Goal: Task Accomplishment & Management: Manage account settings

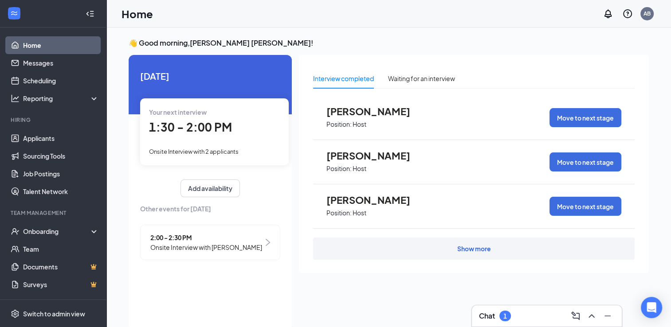
click at [214, 132] on span "1:30 - 2:00 PM" at bounding box center [190, 127] width 83 height 15
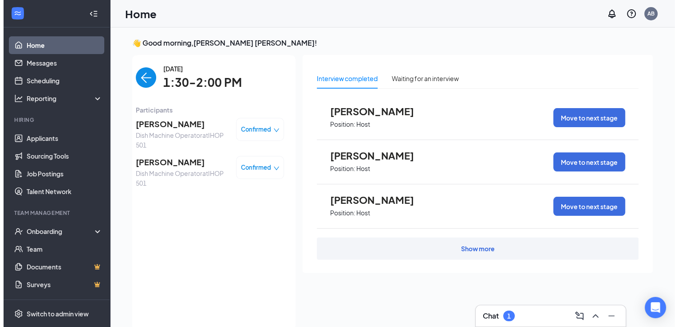
scroll to position [4, 0]
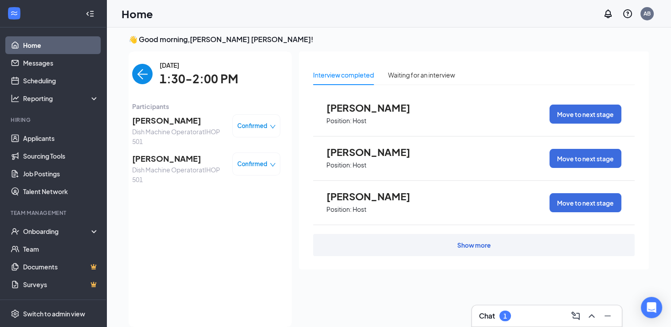
click at [194, 129] on span "Dish Machine Operator at IHOP 501" at bounding box center [178, 137] width 93 height 20
click at [190, 117] on span "[PERSON_NAME]" at bounding box center [178, 120] width 93 height 12
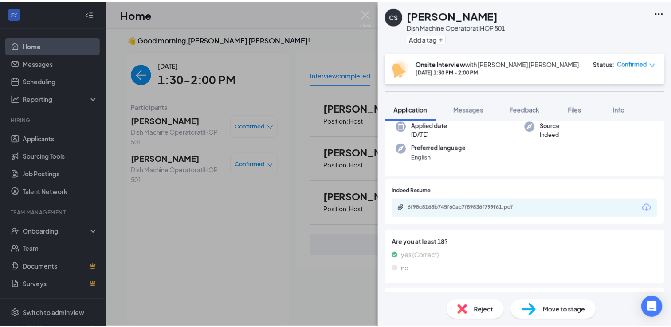
scroll to position [71, 0]
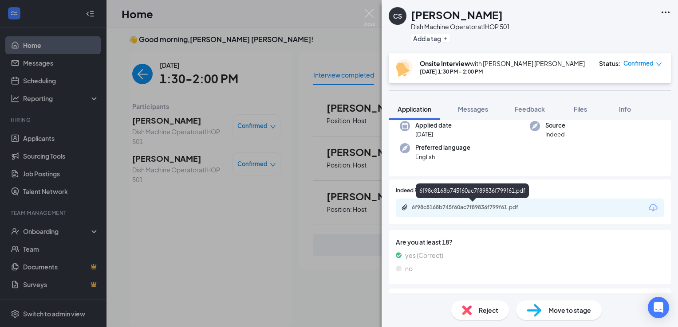
click at [466, 210] on div "6f98c8168b745f60ac7f89836f799f61.pdf" at bounding box center [474, 207] width 124 height 7
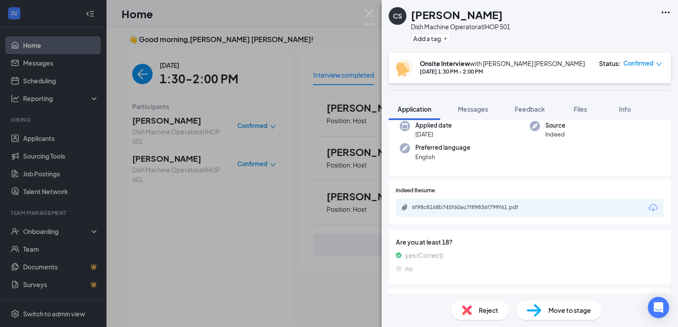
click at [312, 66] on div "CS [PERSON_NAME] Dish Machine Operator at IHOP 501 Add a tag Onsite Interview w…" at bounding box center [339, 163] width 678 height 327
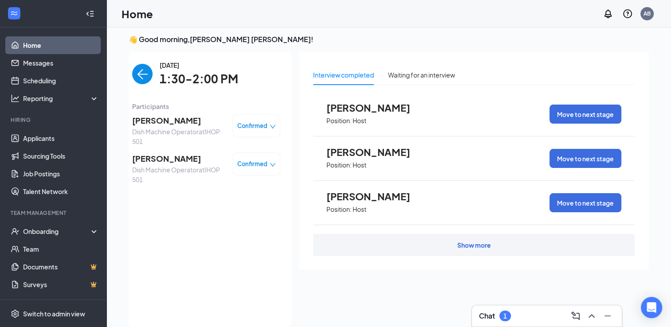
click at [192, 153] on span "[PERSON_NAME]" at bounding box center [178, 159] width 93 height 12
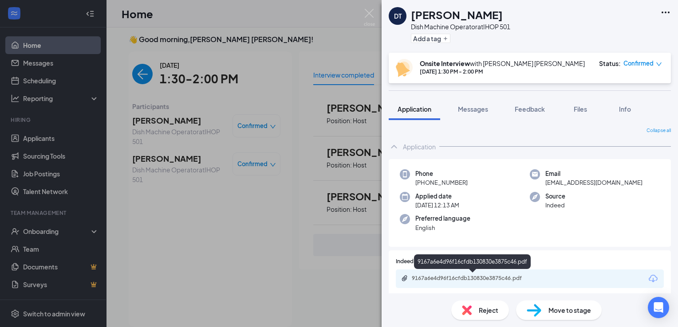
click at [454, 275] on div "9167a6e4d96f16cfdb130830e3875c46.pdf" at bounding box center [474, 278] width 124 height 7
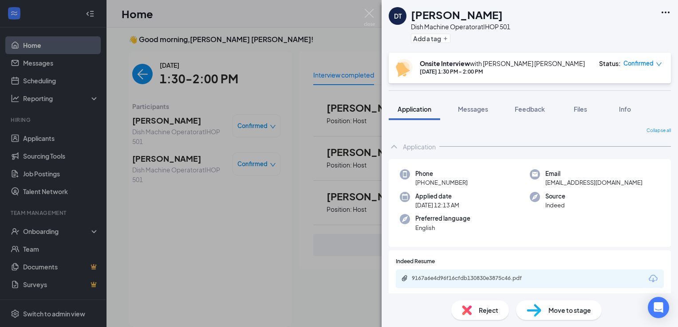
click at [283, 56] on div "DT [PERSON_NAME] Dish Machine Operator at IHOP 501 Add a tag Onsite Interview w…" at bounding box center [339, 163] width 678 height 327
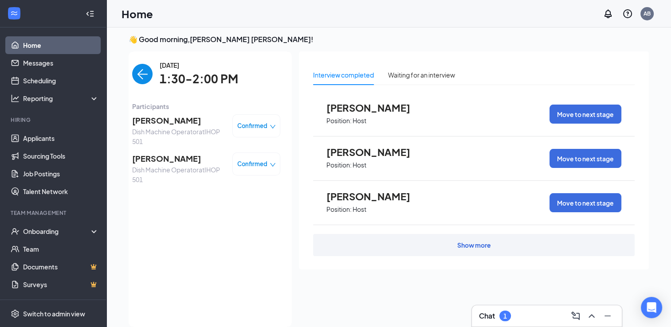
click at [246, 43] on h3 "👋 Good morning, [PERSON_NAME] [PERSON_NAME] !" at bounding box center [389, 40] width 520 height 10
